Goal: Task Accomplishment & Management: Use online tool/utility

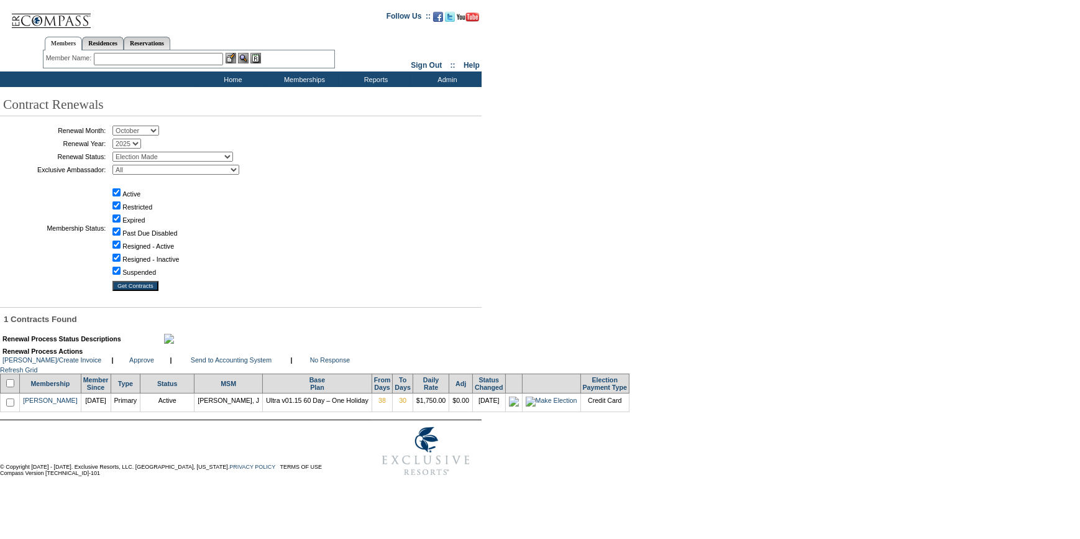
drag, startPoint x: 12, startPoint y: 408, endPoint x: 109, endPoint y: 408, distance: 96.3
click at [12, 387] on input "checkbox" at bounding box center [10, 383] width 8 height 8
checkbox input "true"
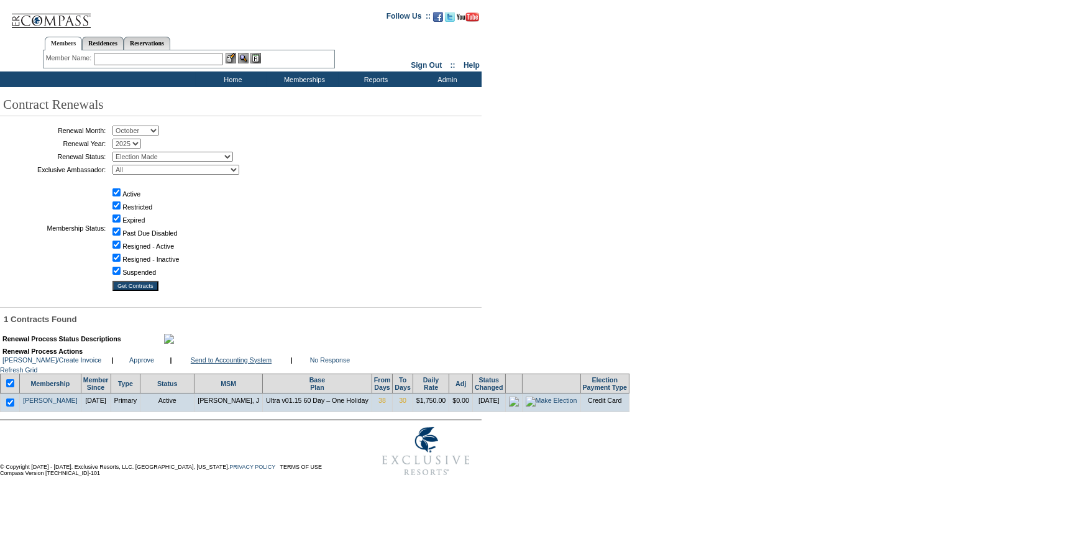
click at [260, 364] on link "Send to Accounting System" at bounding box center [231, 359] width 81 height 7
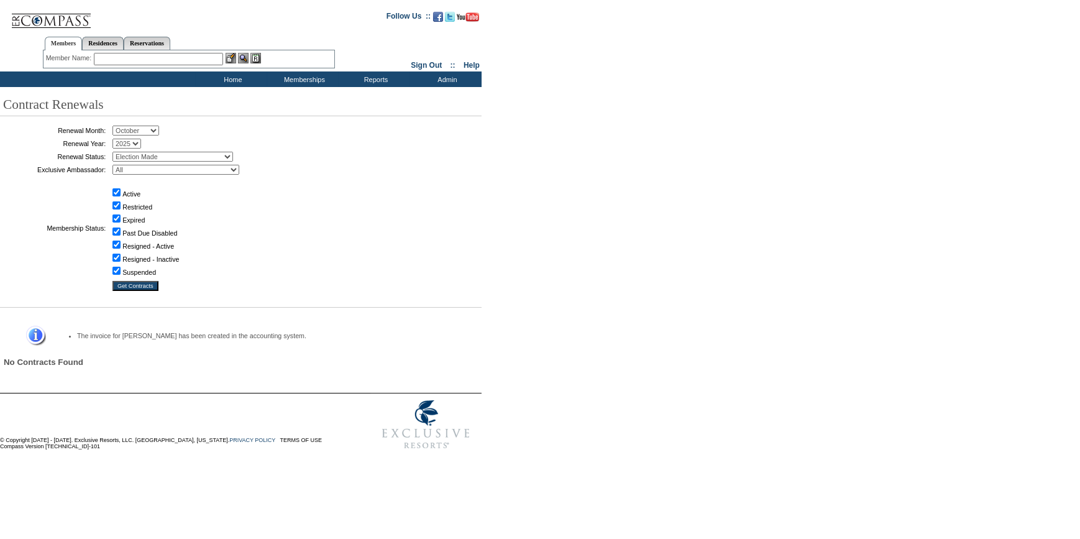
click at [155, 56] on input "text" at bounding box center [158, 59] width 129 height 12
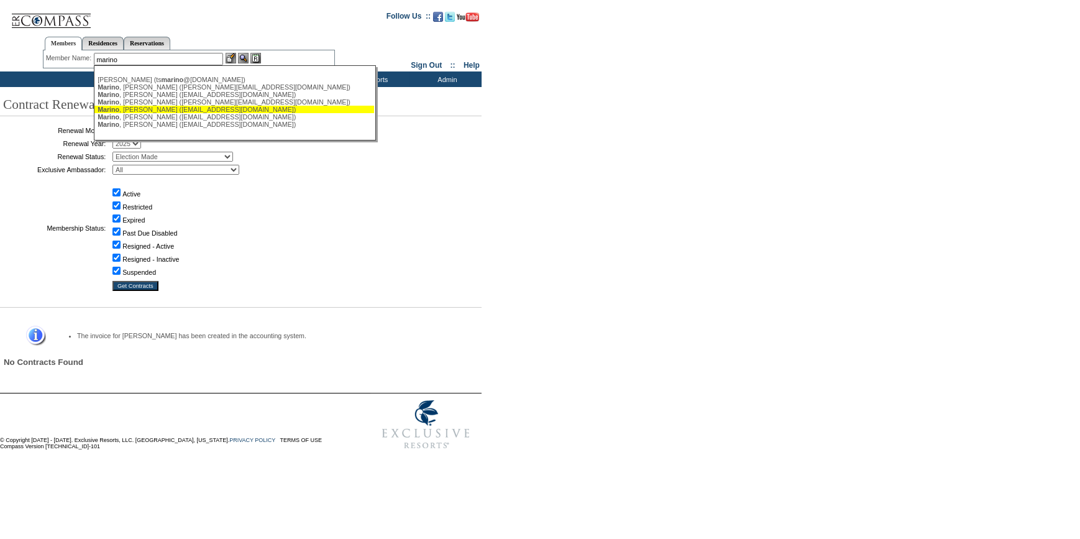
click at [134, 111] on div "[PERSON_NAME] ([EMAIL_ADDRESS][DOMAIN_NAME])" at bounding box center [234, 109] width 273 height 7
type input "[PERSON_NAME] ([EMAIL_ADDRESS][DOMAIN_NAME])"
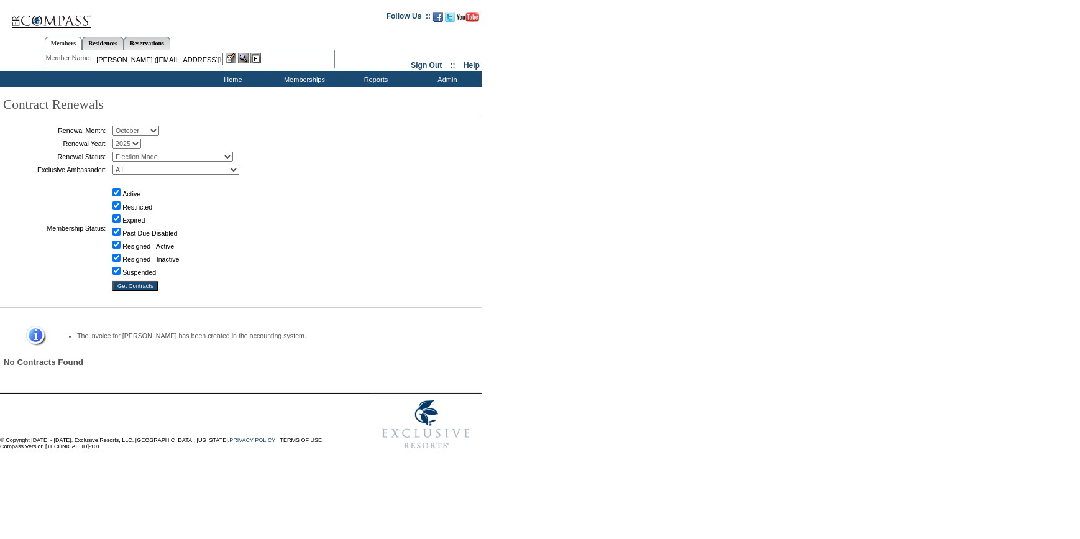
click at [232, 56] on img at bounding box center [231, 58] width 11 height 11
